Goal: Check status: Check status

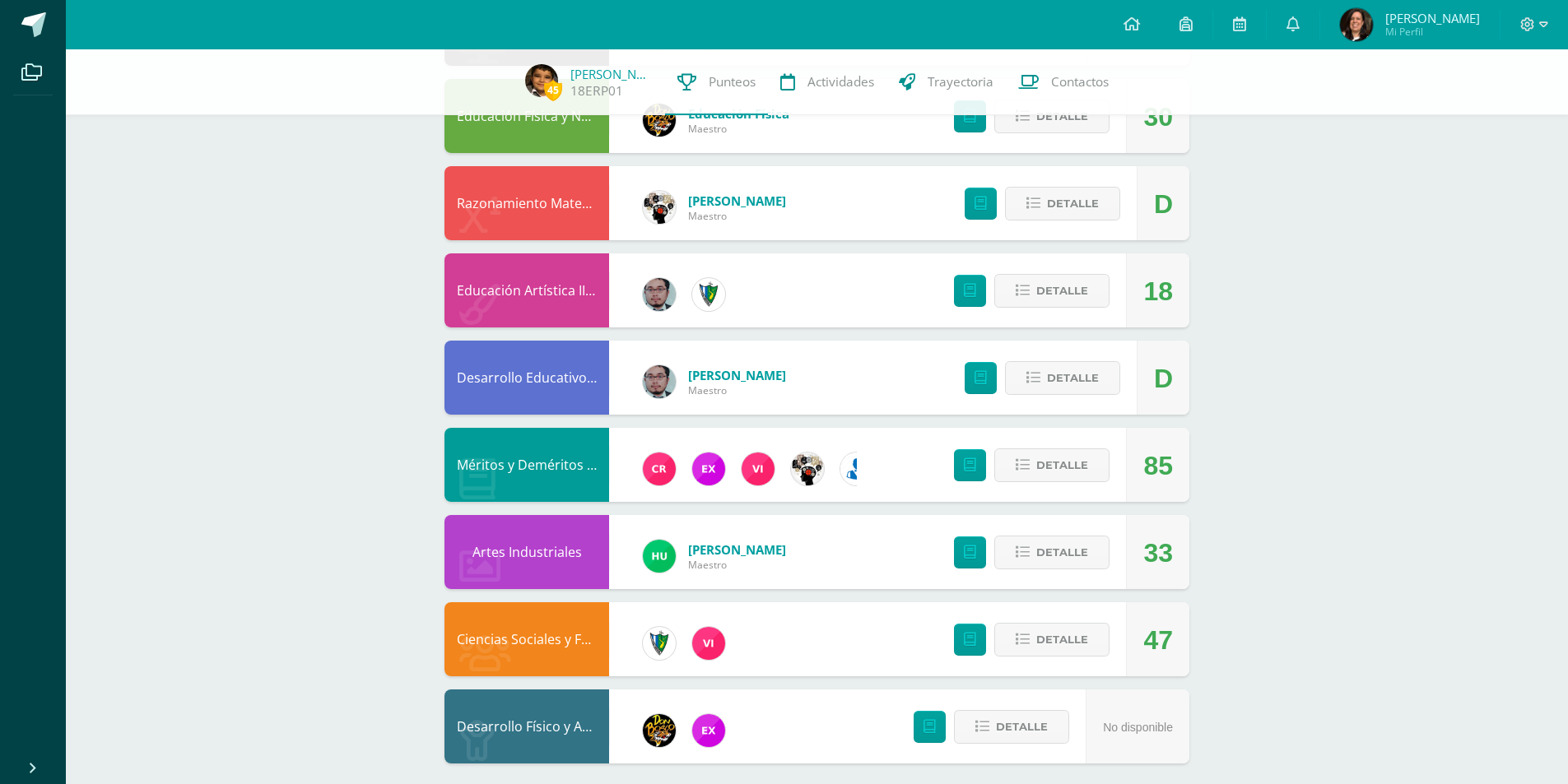
scroll to position [730, 0]
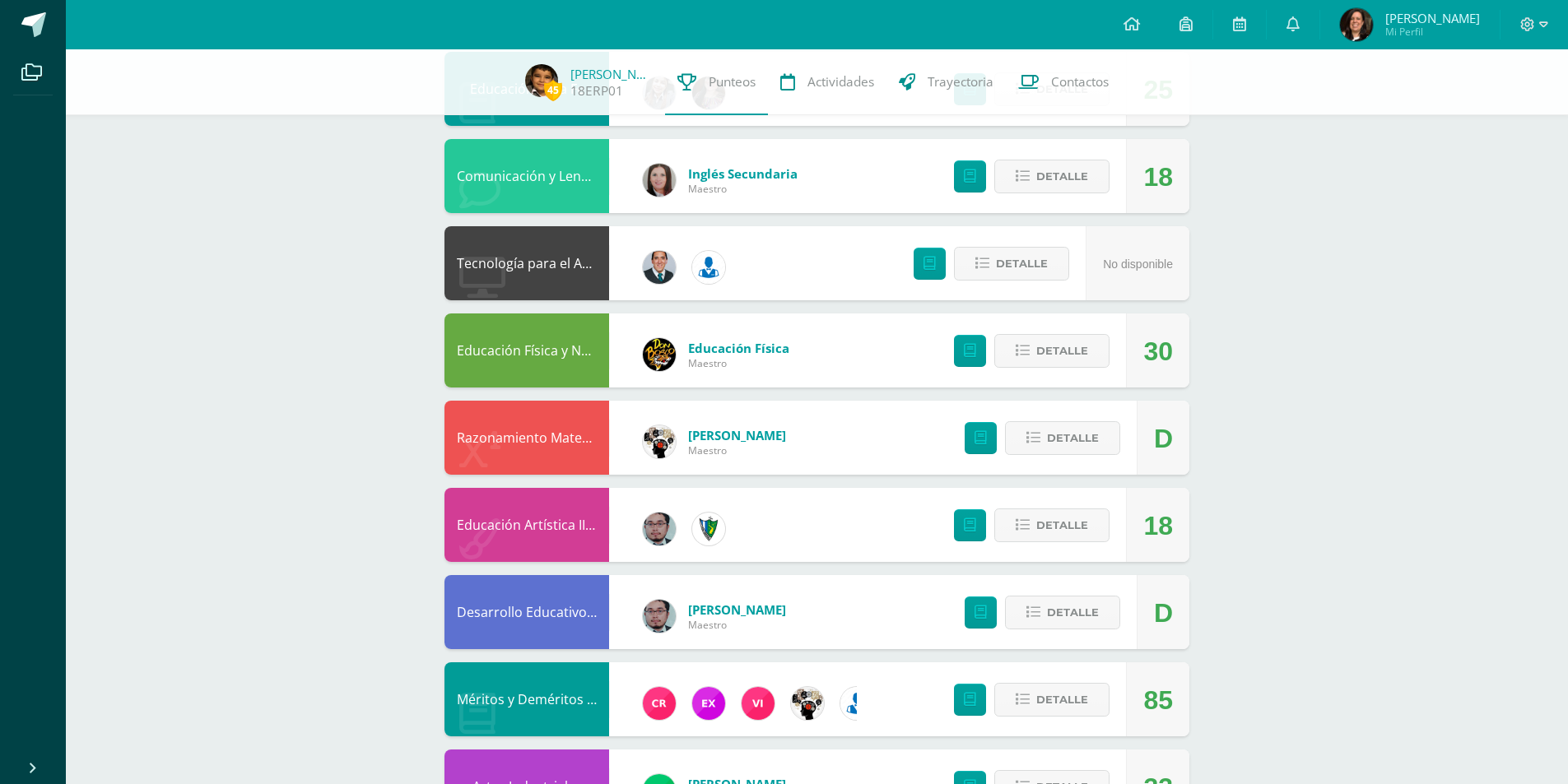
scroll to position [977, 0]
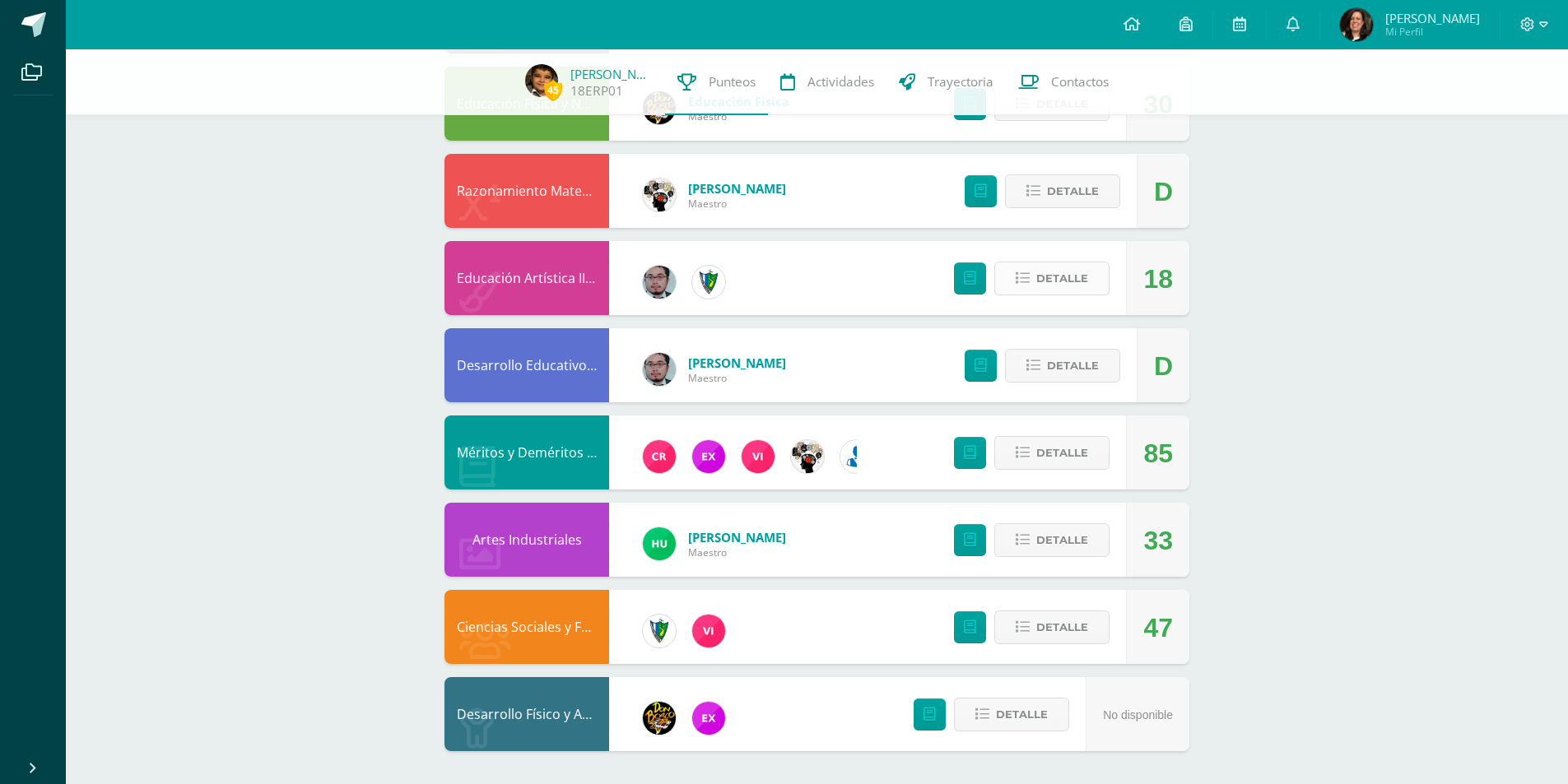
click at [1031, 271] on button "Detalle" at bounding box center [1052, 278] width 116 height 34
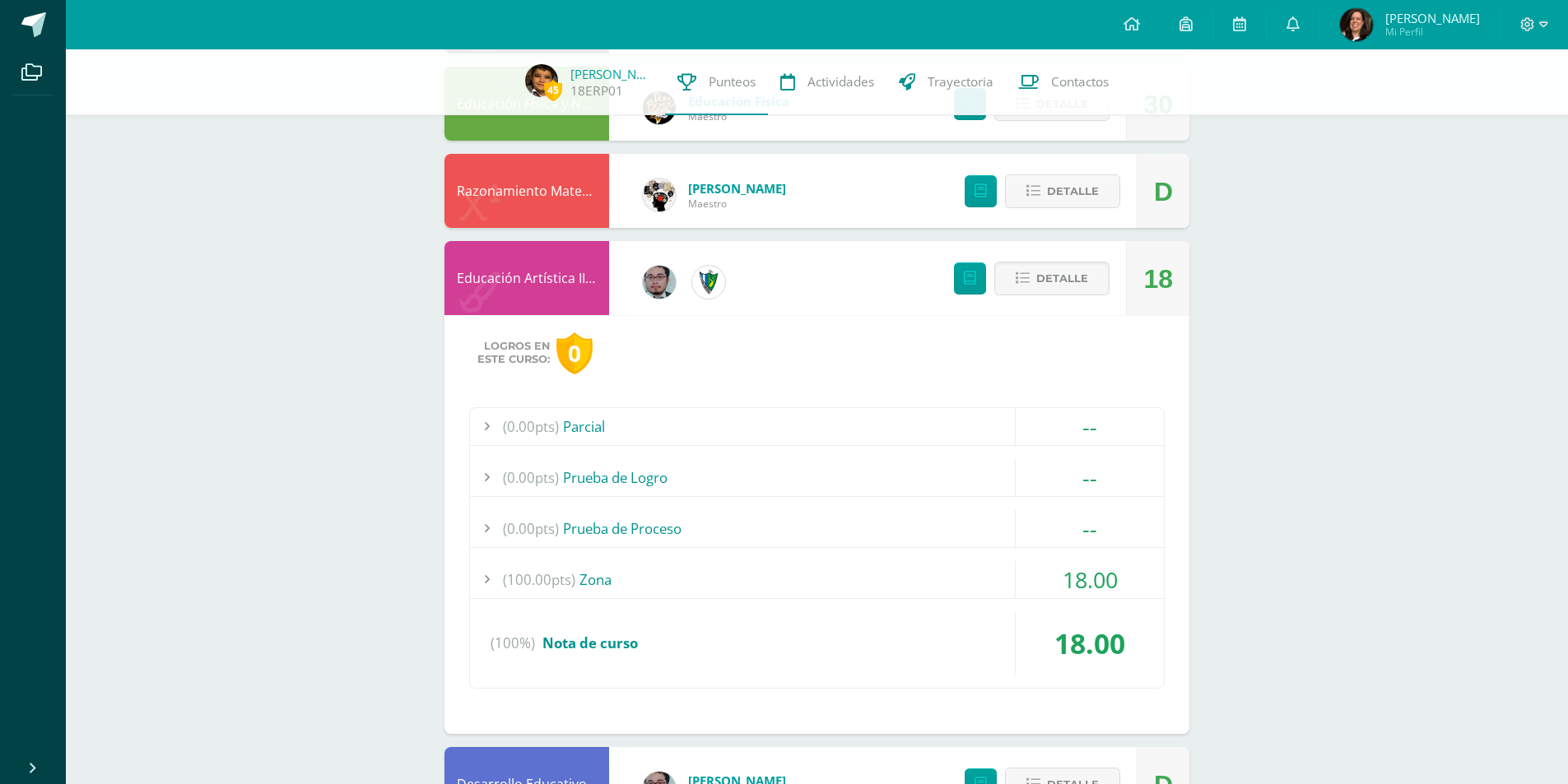
click at [478, 574] on div at bounding box center [487, 580] width 33 height 37
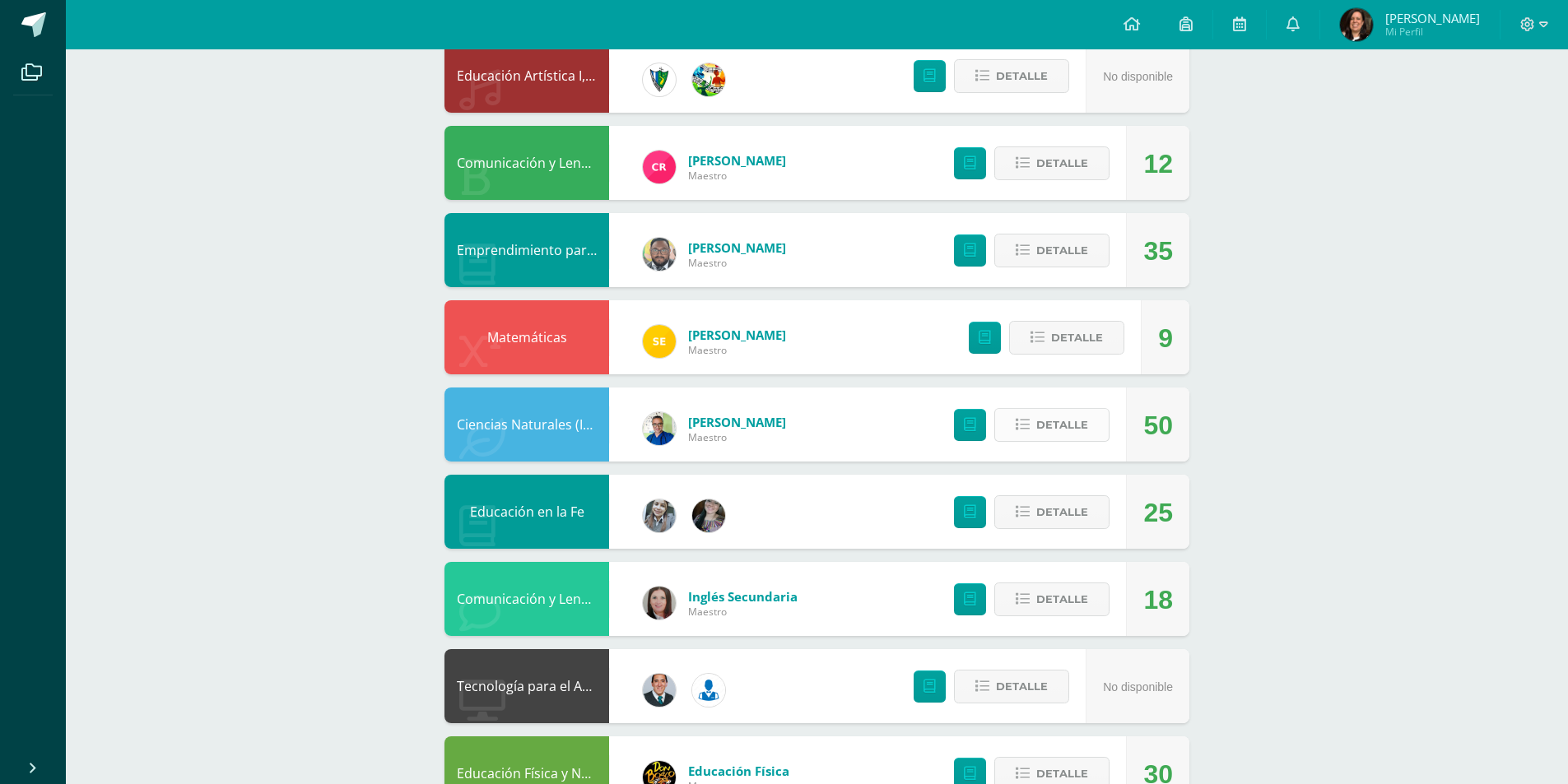
scroll to position [358, 0]
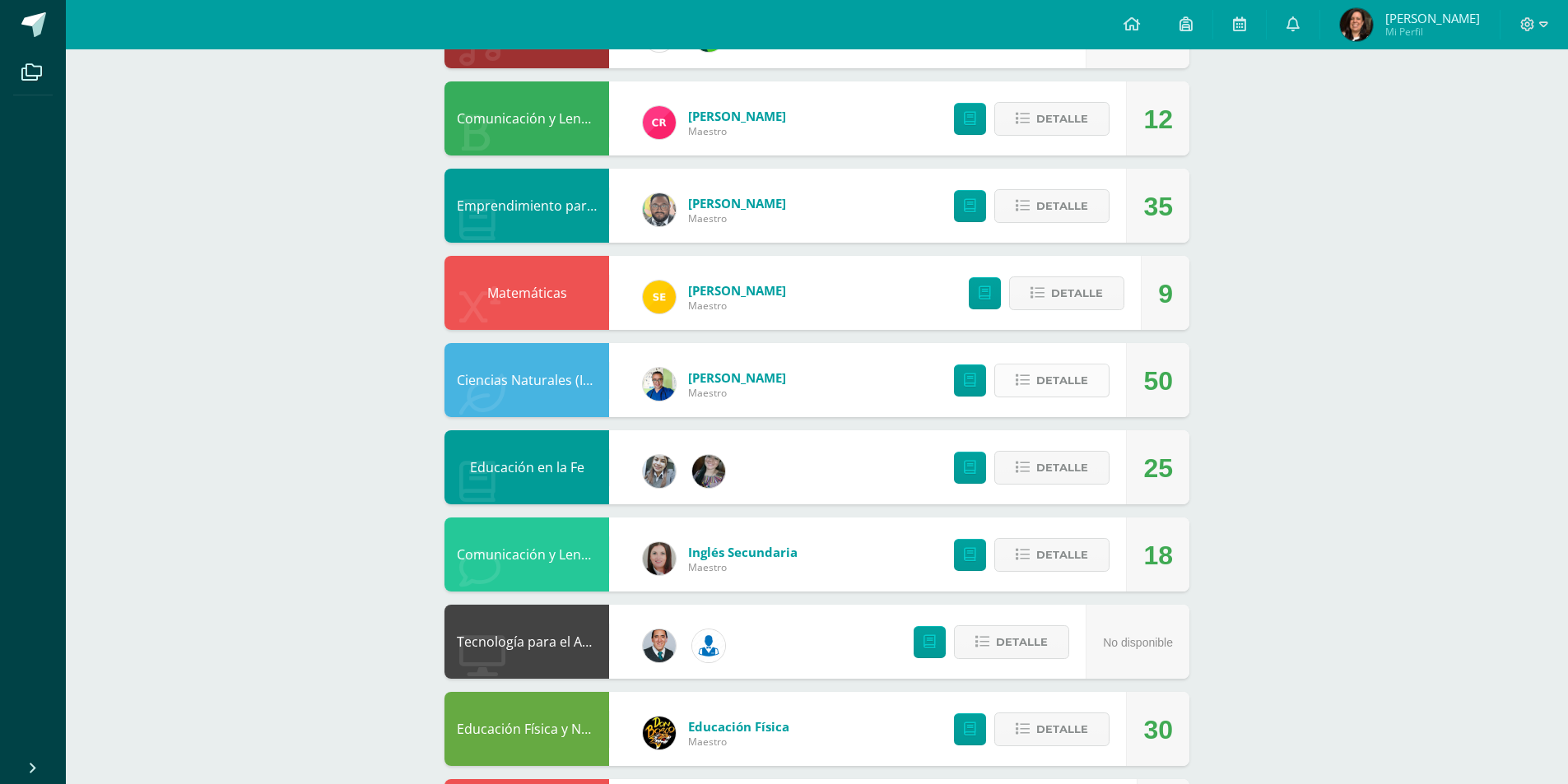
click at [1043, 385] on span "Detalle" at bounding box center [1062, 380] width 52 height 30
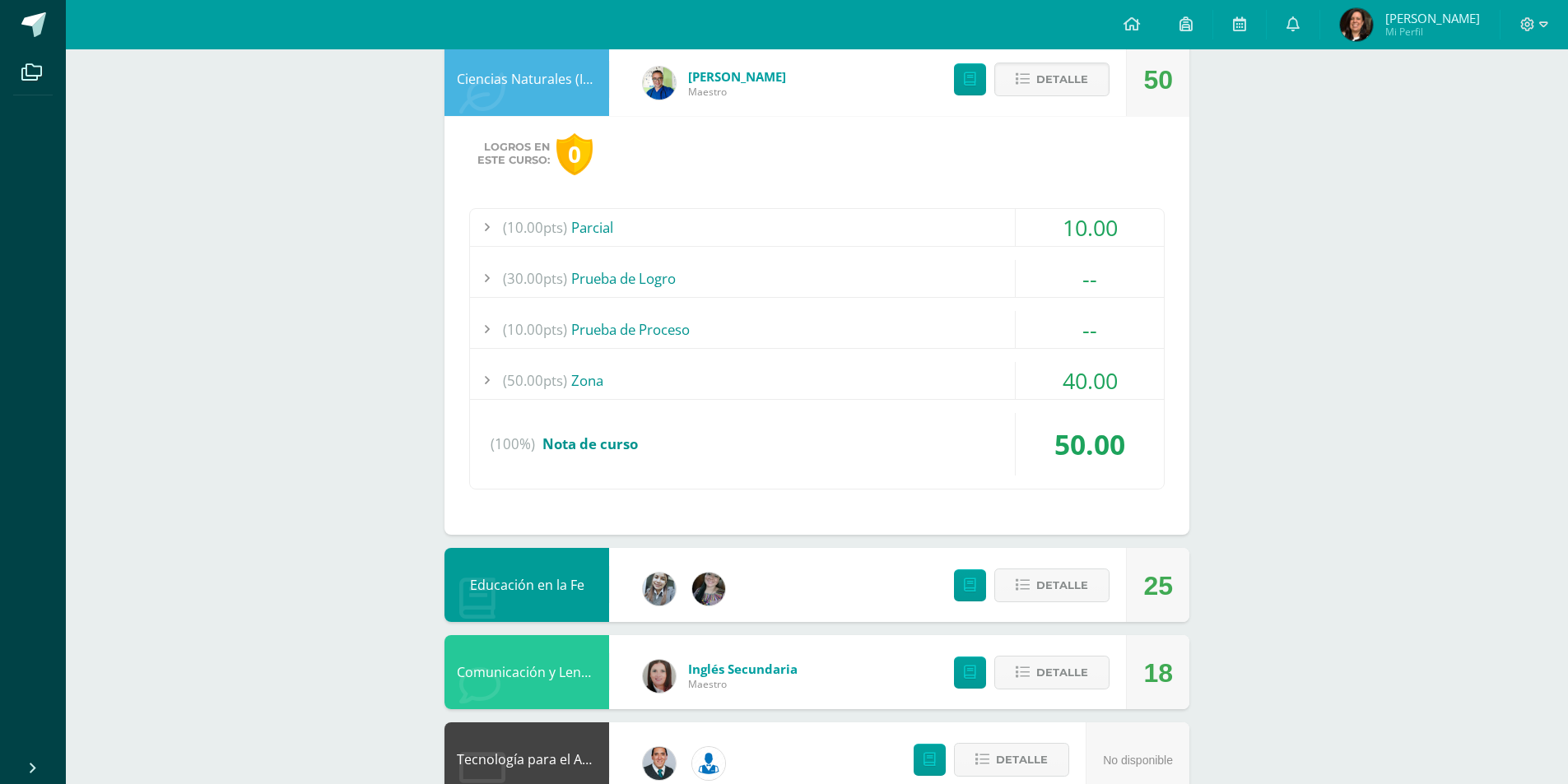
scroll to position [605, 0]
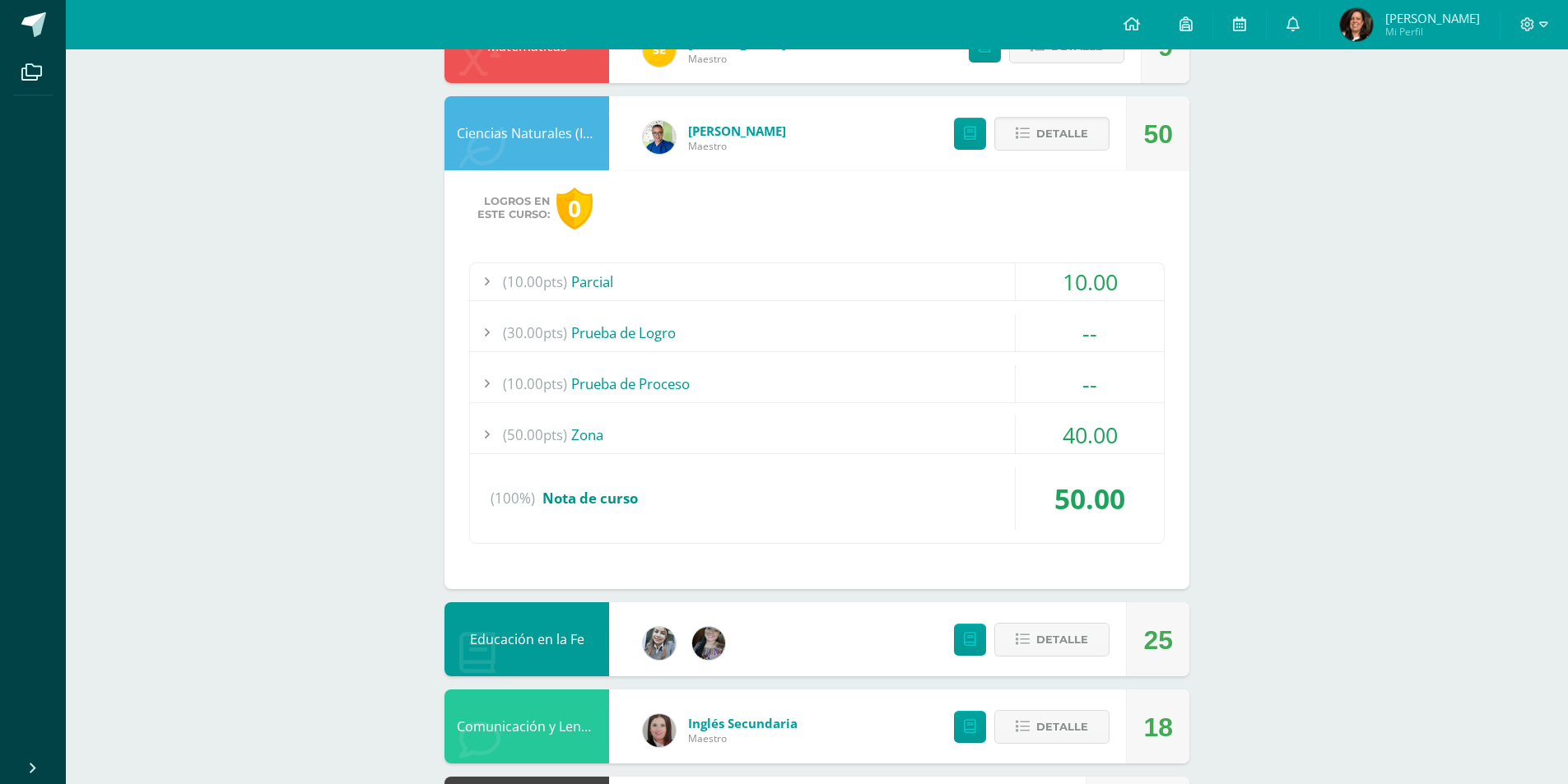
click at [486, 382] on div at bounding box center [487, 383] width 33 height 37
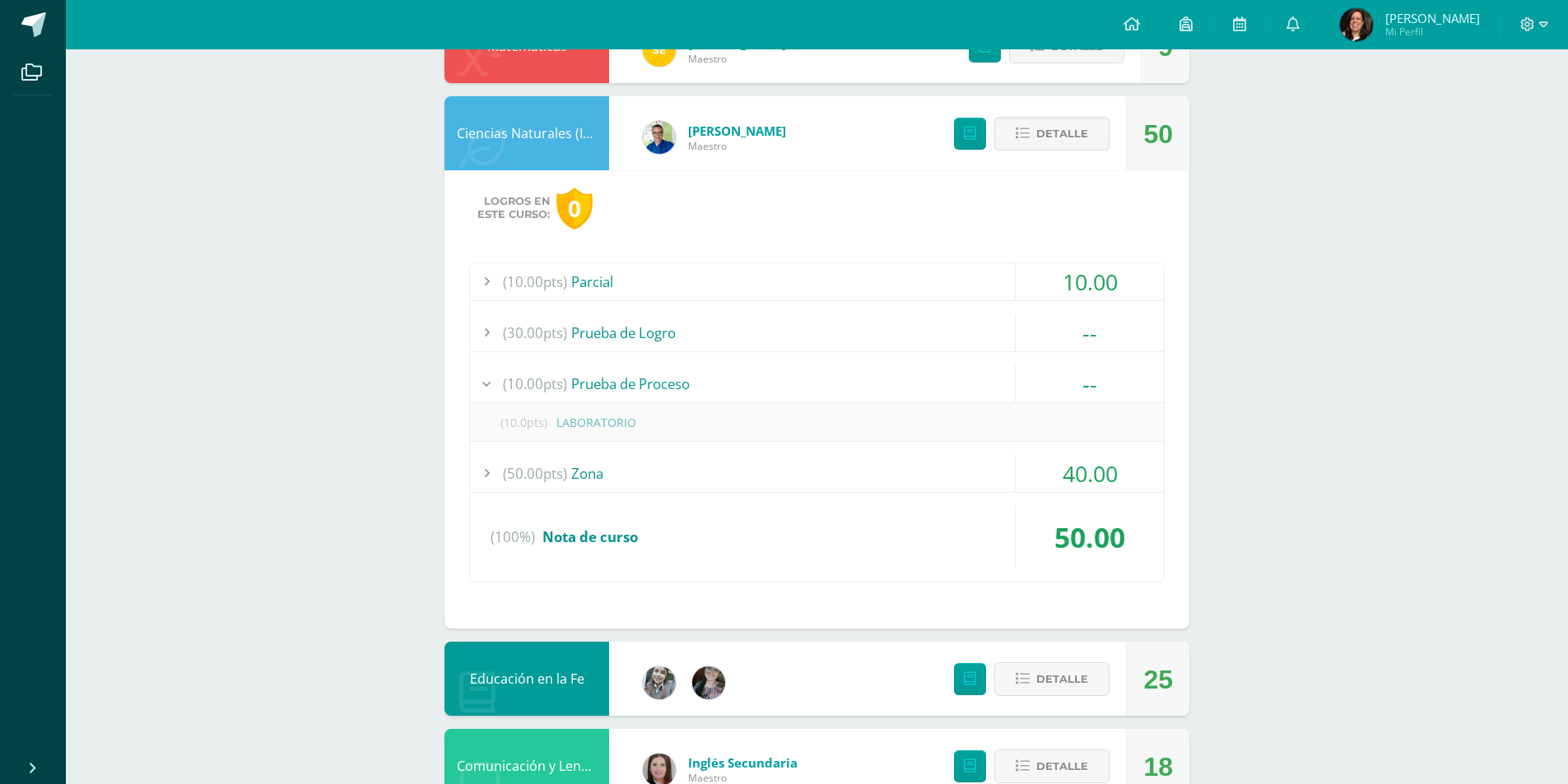
click at [482, 469] on div at bounding box center [487, 474] width 33 height 37
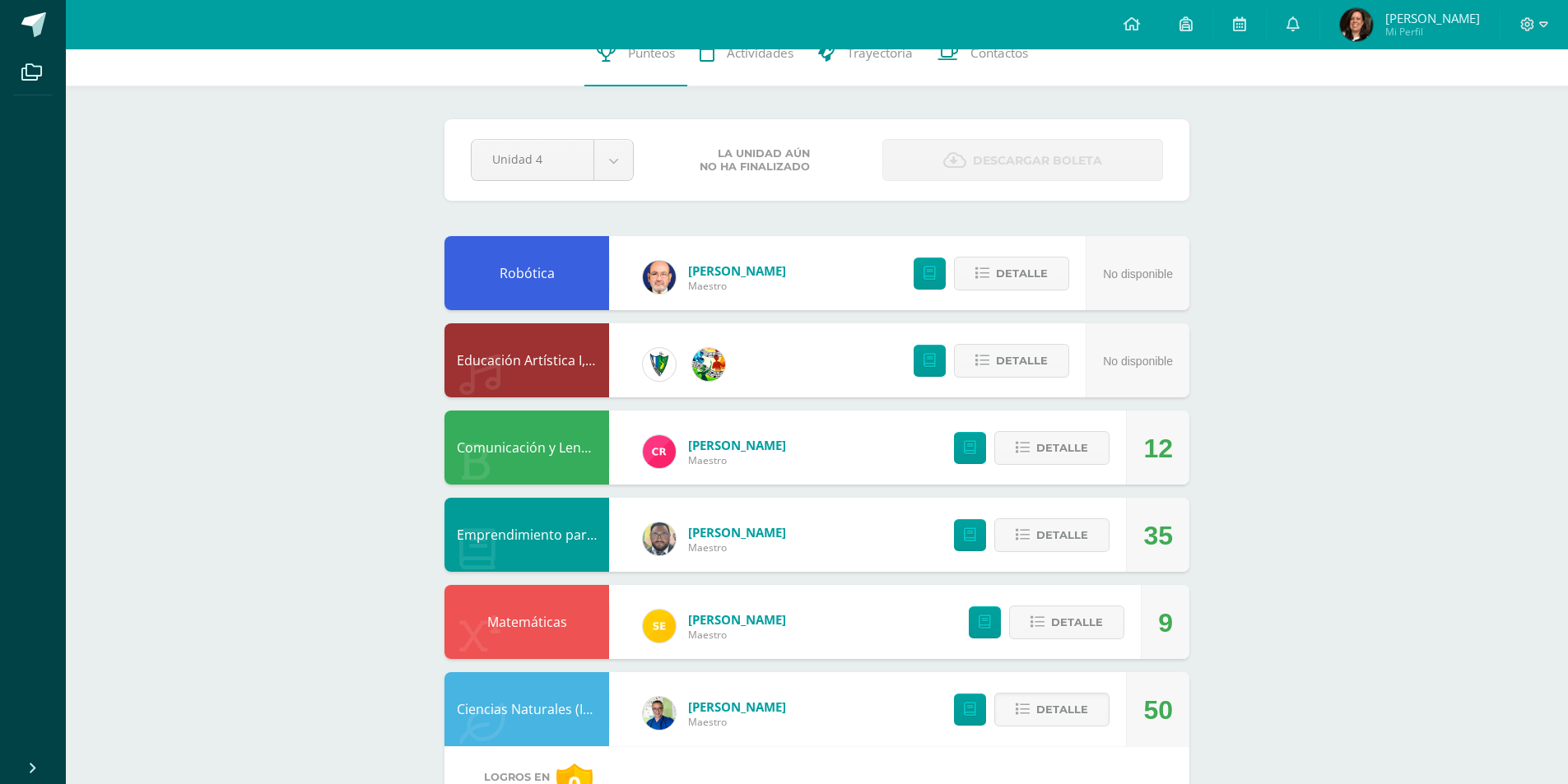
scroll to position [0, 0]
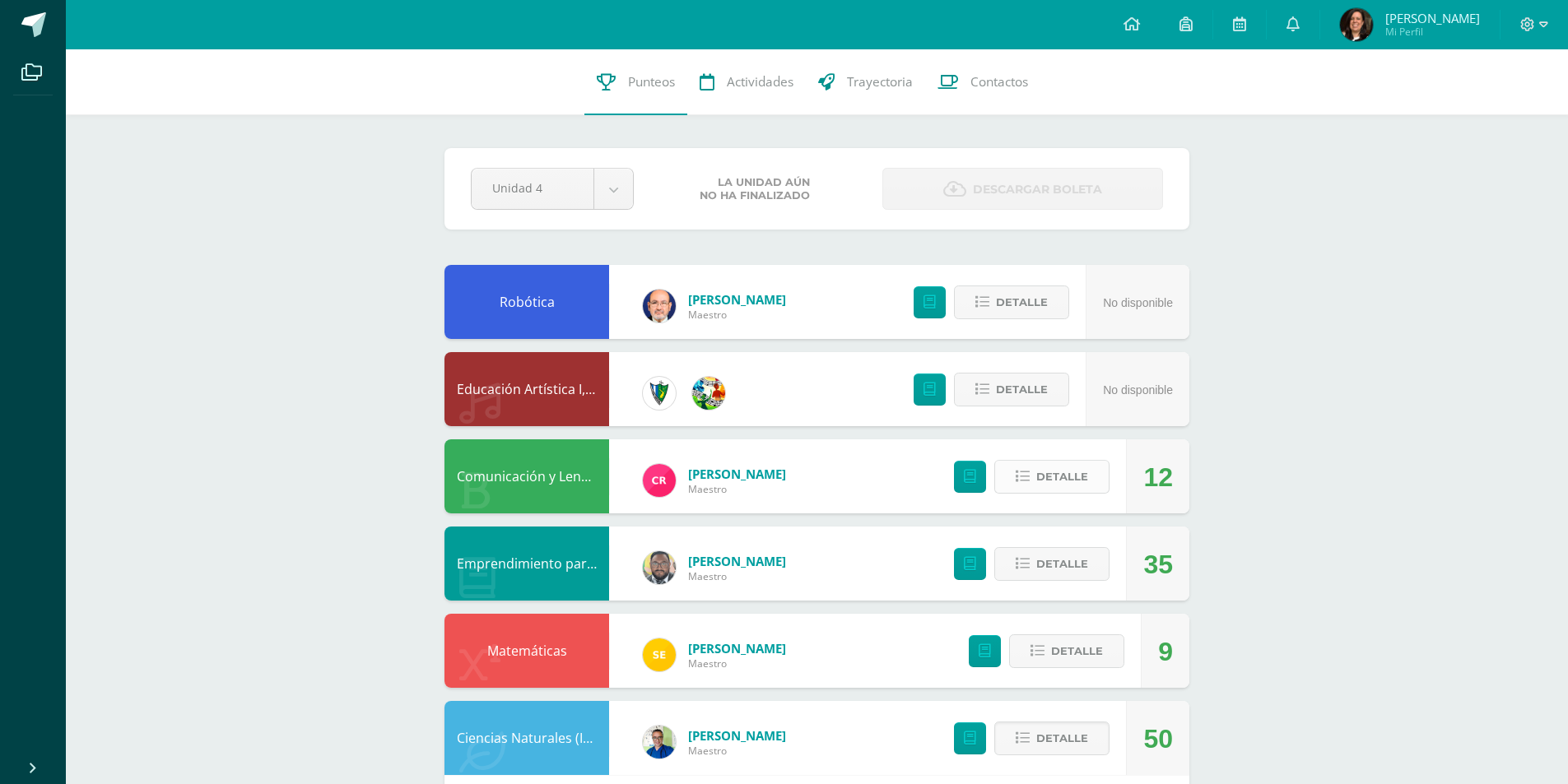
click at [1054, 476] on span "Detalle" at bounding box center [1062, 476] width 52 height 30
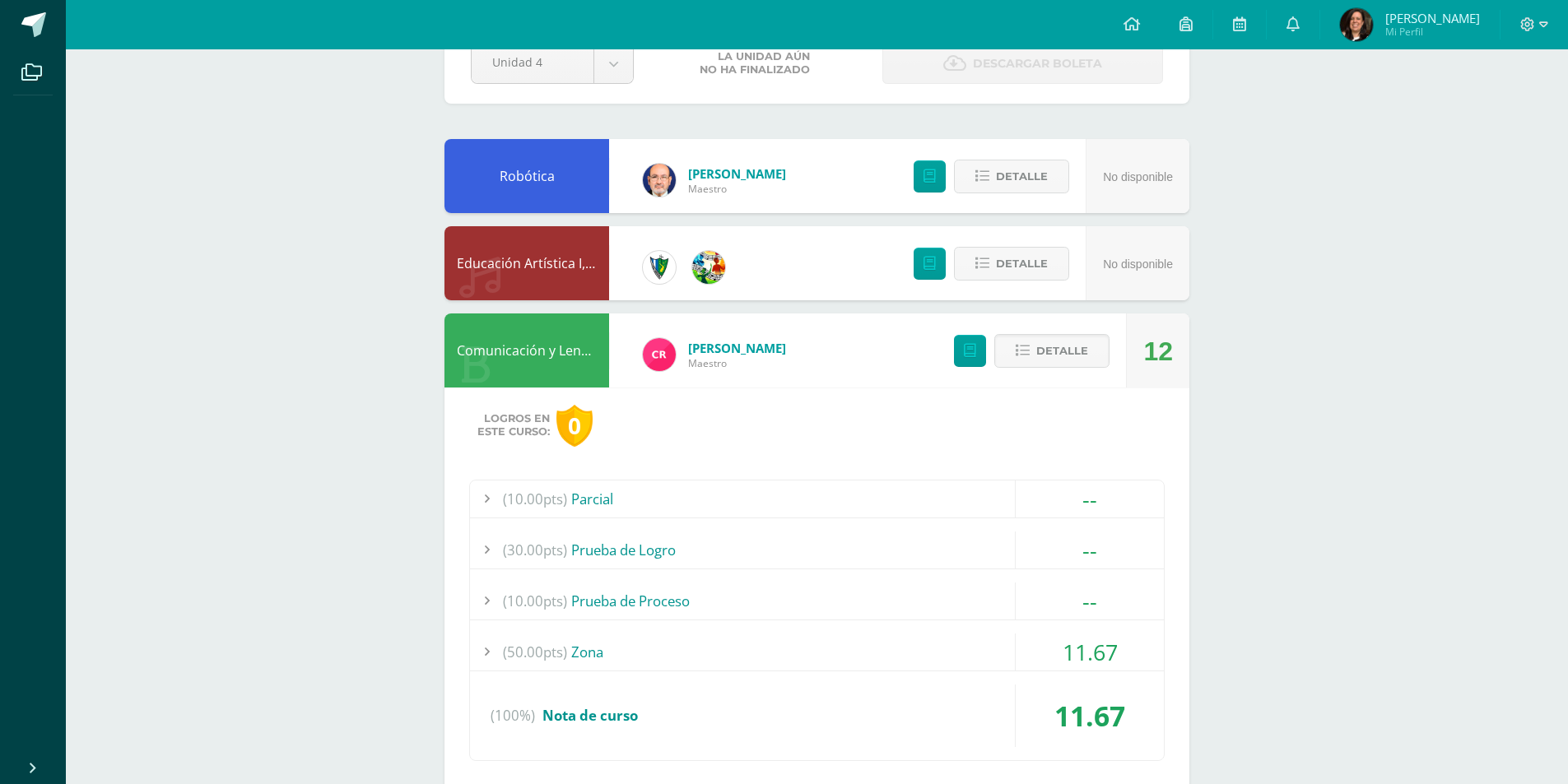
scroll to position [247, 0]
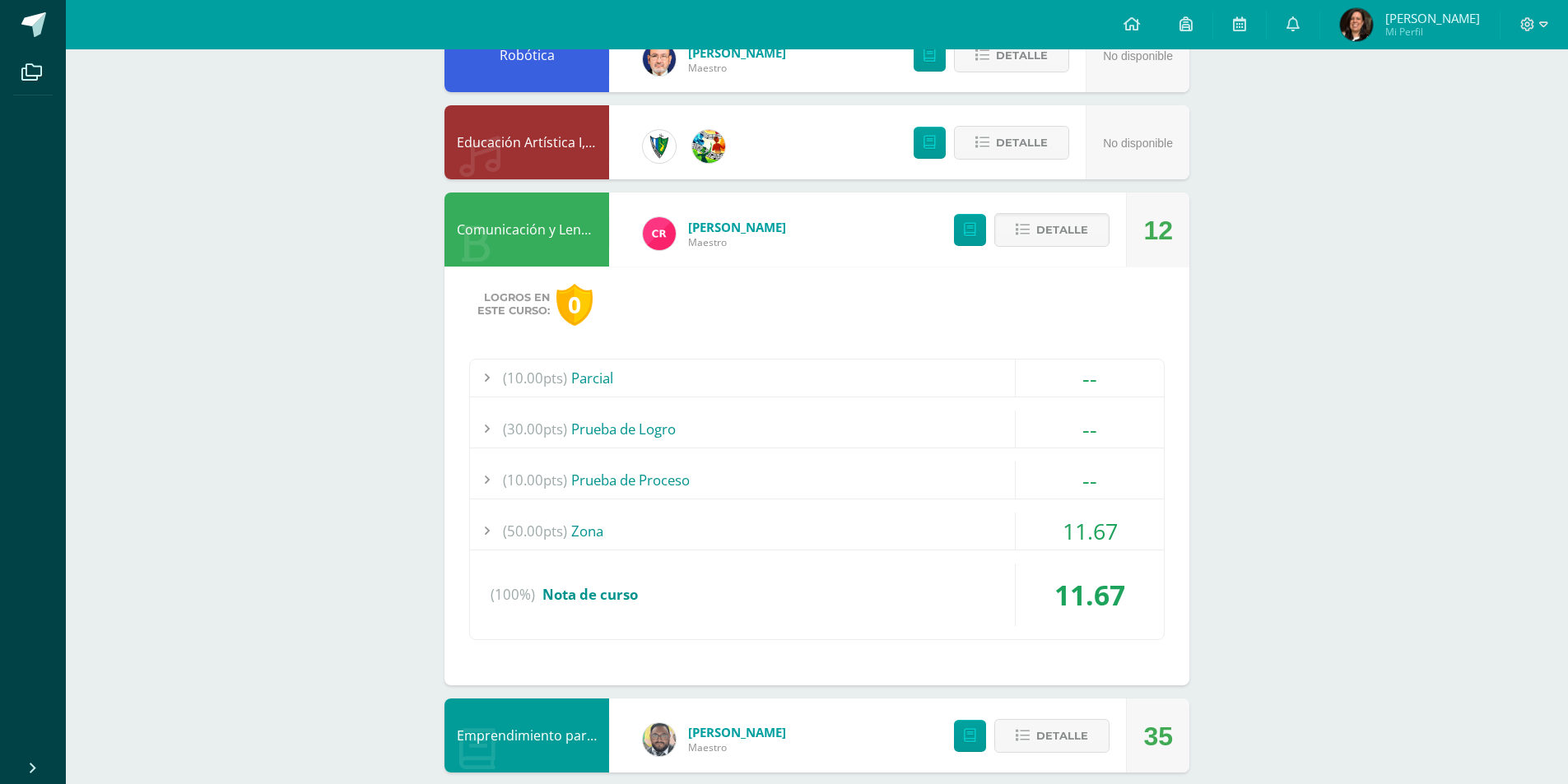
click at [488, 477] on div at bounding box center [487, 480] width 33 height 37
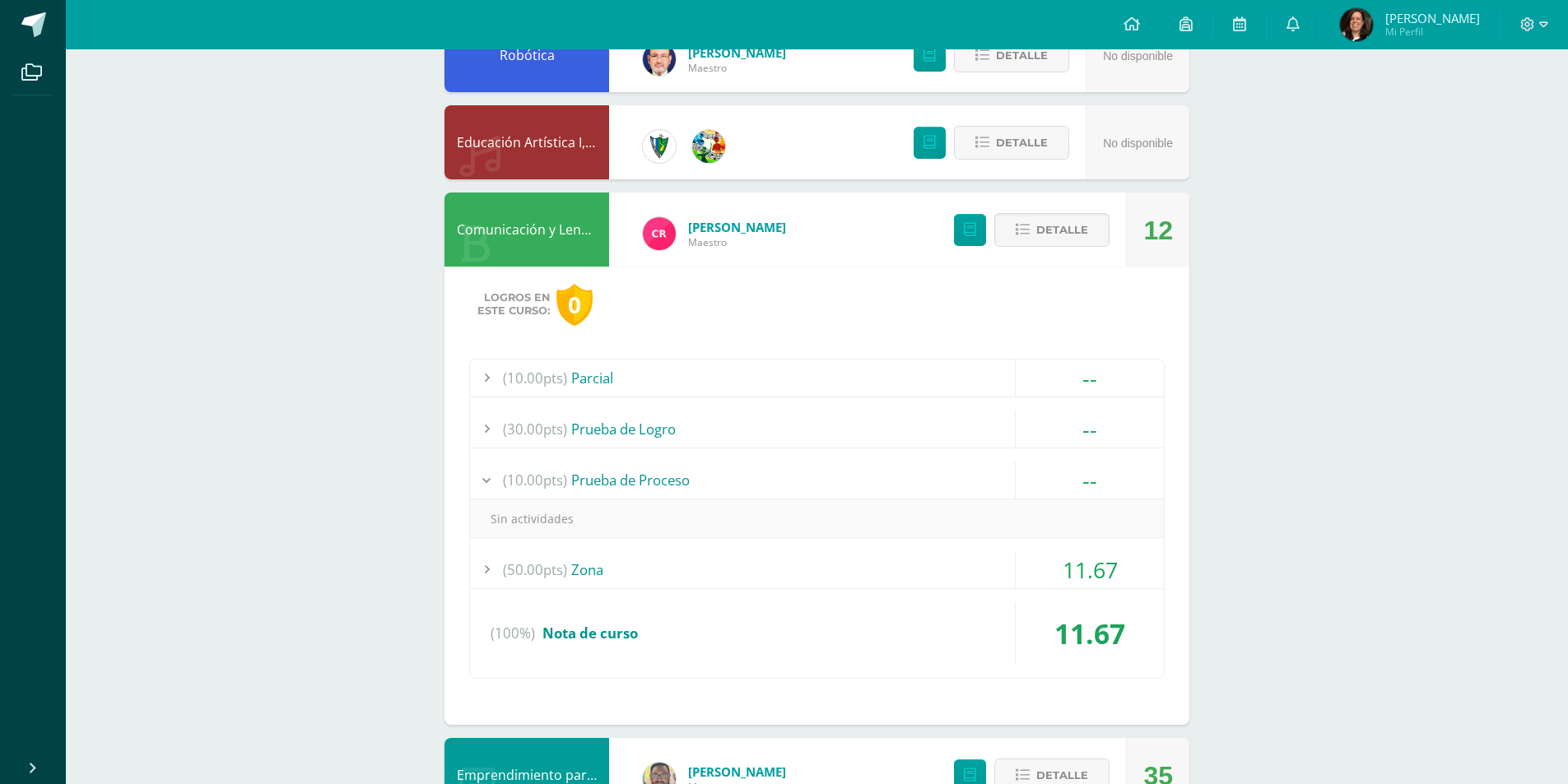
click at [492, 572] on div at bounding box center [487, 569] width 33 height 37
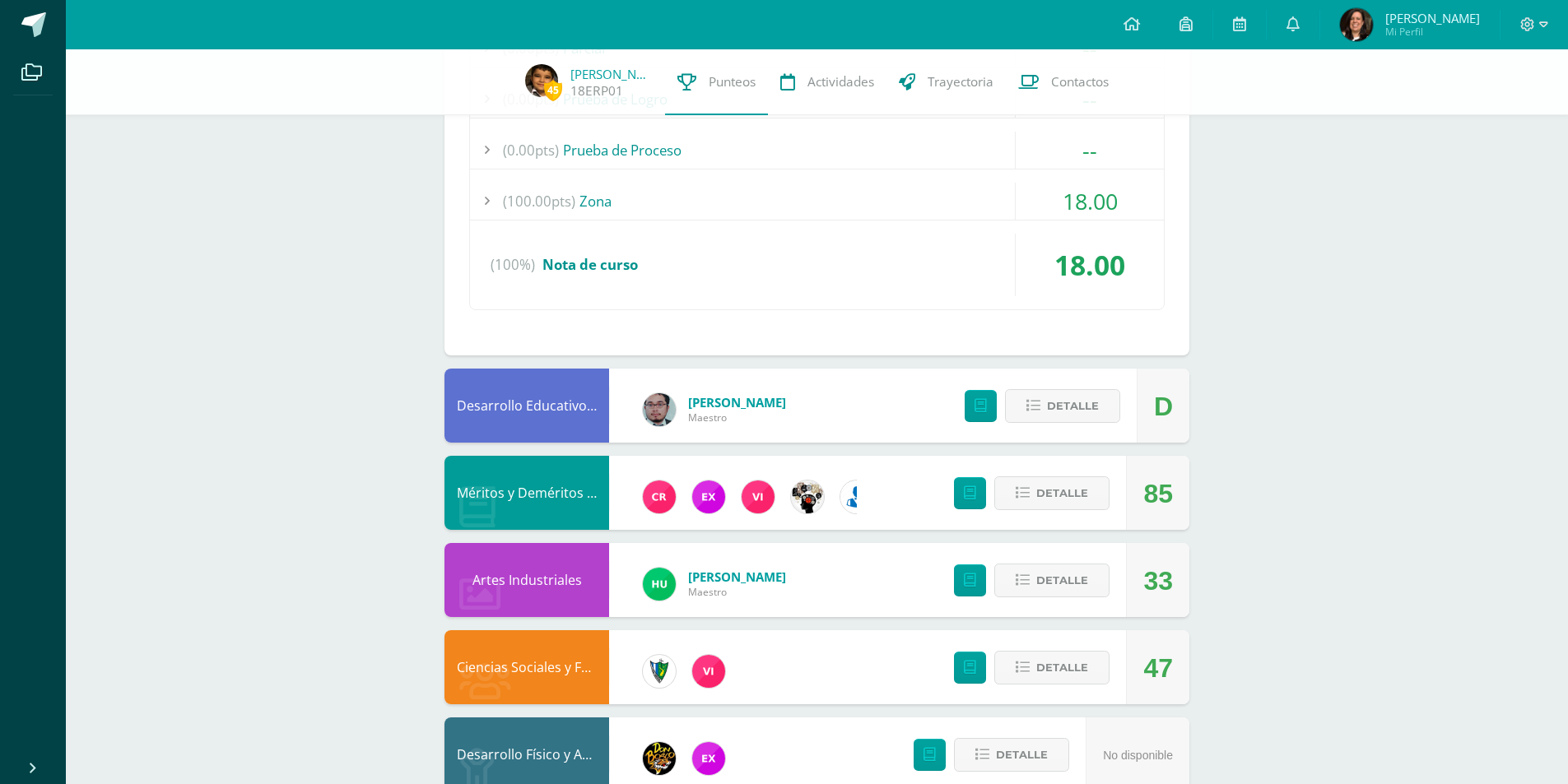
scroll to position [2312, 0]
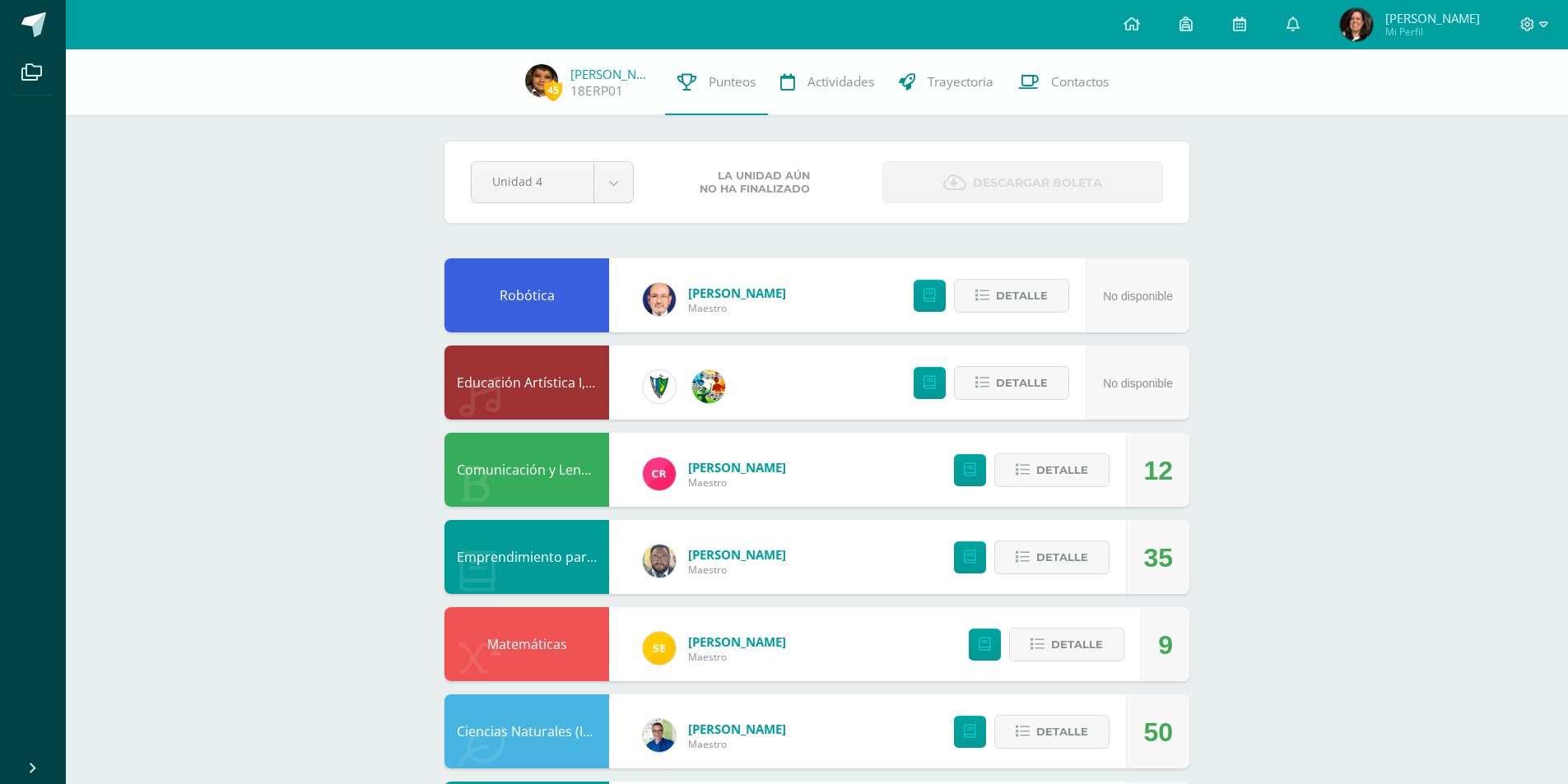
scroll to position [977, 0]
